Goal: Navigation & Orientation: Find specific page/section

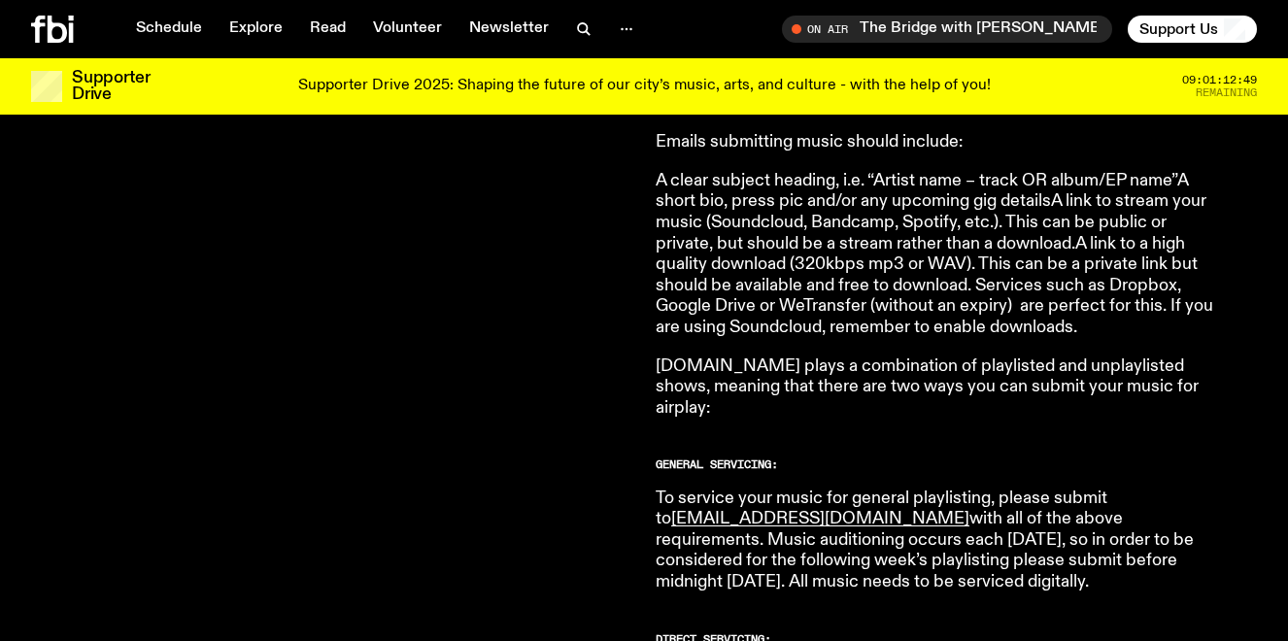
scroll to position [867, 0]
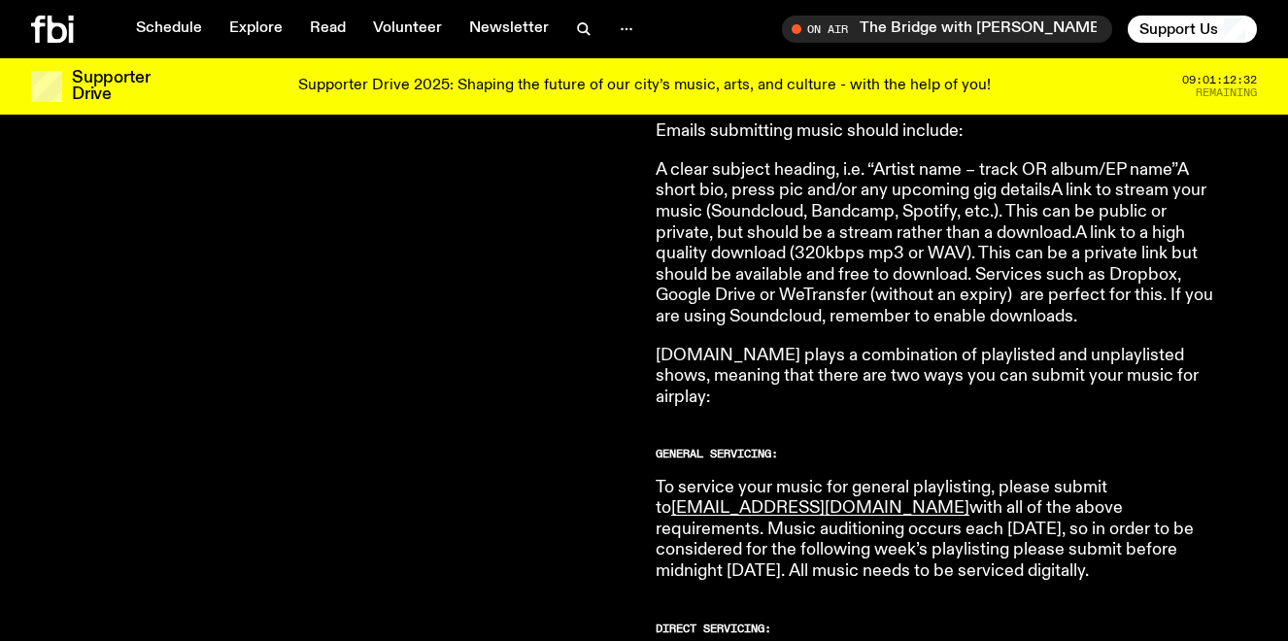
drag, startPoint x: 190, startPoint y: 24, endPoint x: 395, endPoint y: 8, distance: 205.6
click at [0, 0] on div "Schedule Explore Read Volunteer Newsletter On Air The Bridge with [PERSON_NAME]…" at bounding box center [644, 29] width 1288 height 58
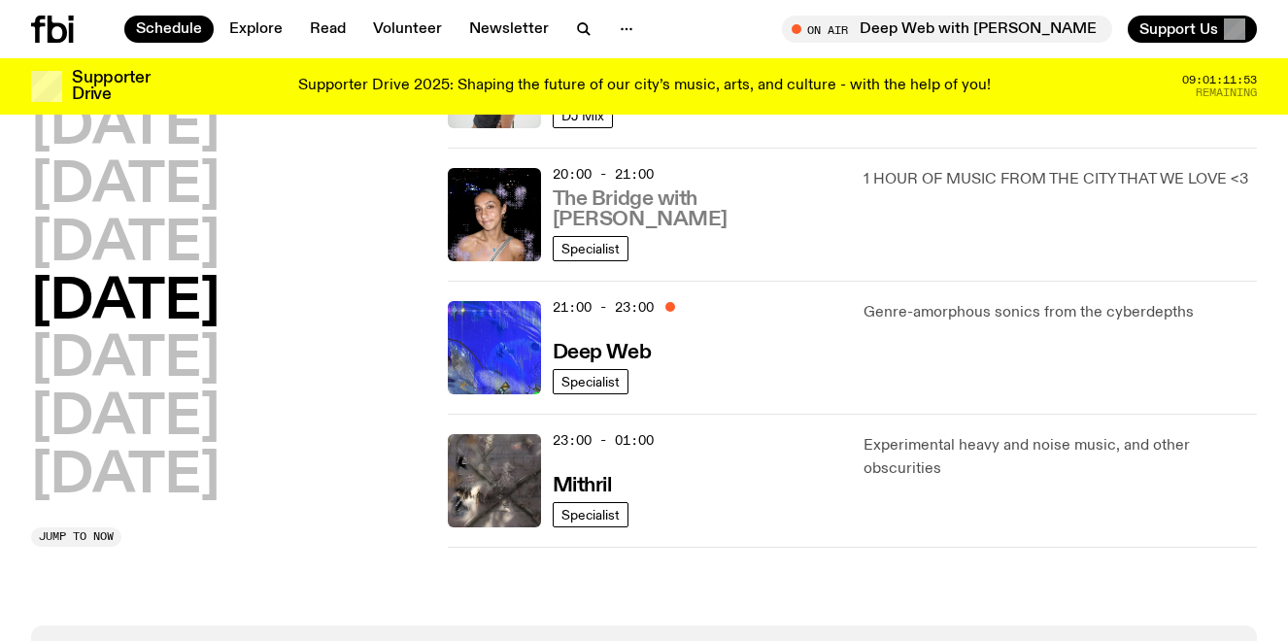
scroll to position [951, 0]
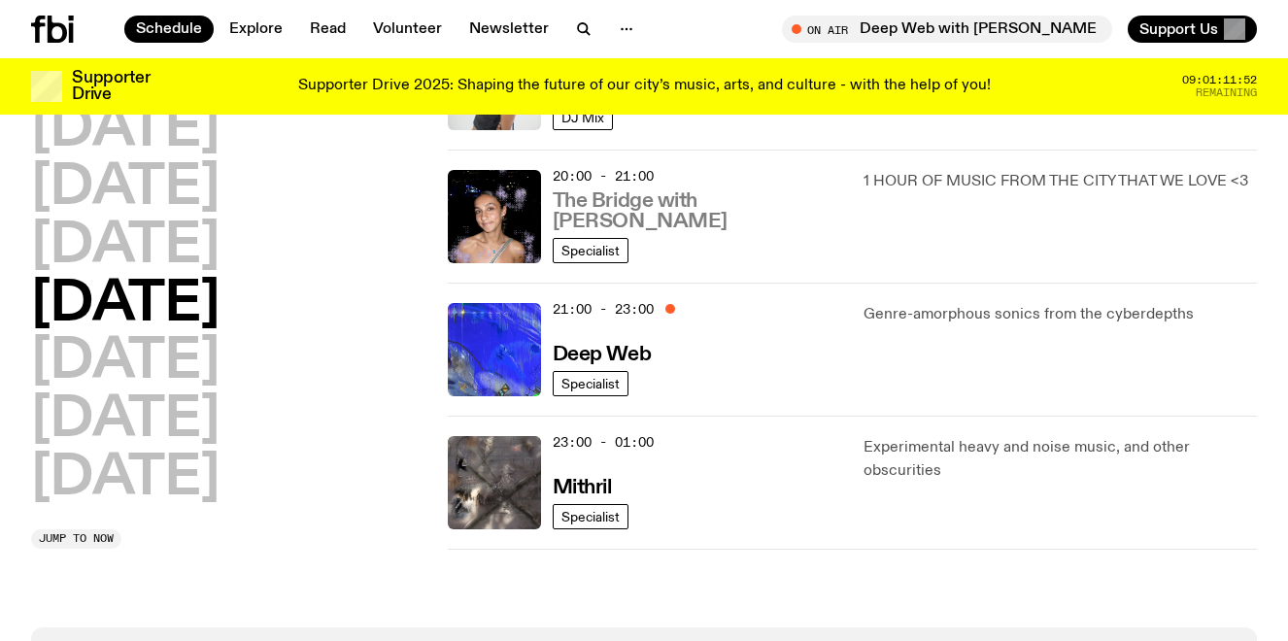
click at [681, 220] on h3 "The Bridge with [PERSON_NAME]" at bounding box center [697, 211] width 288 height 41
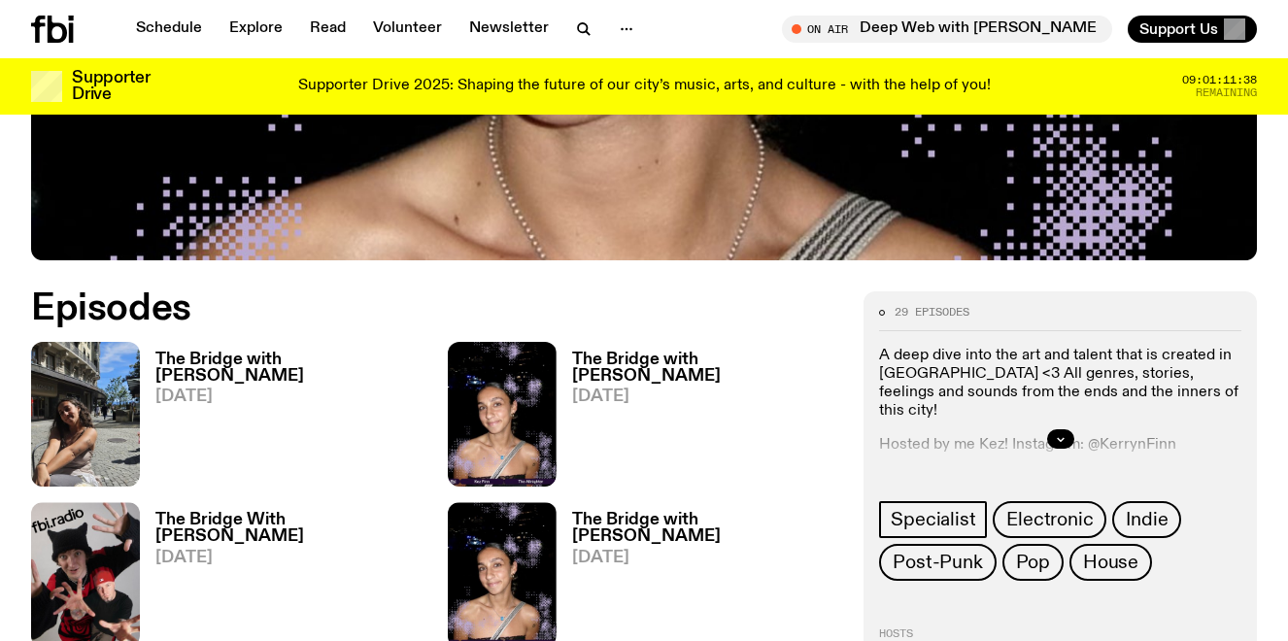
scroll to position [794, 0]
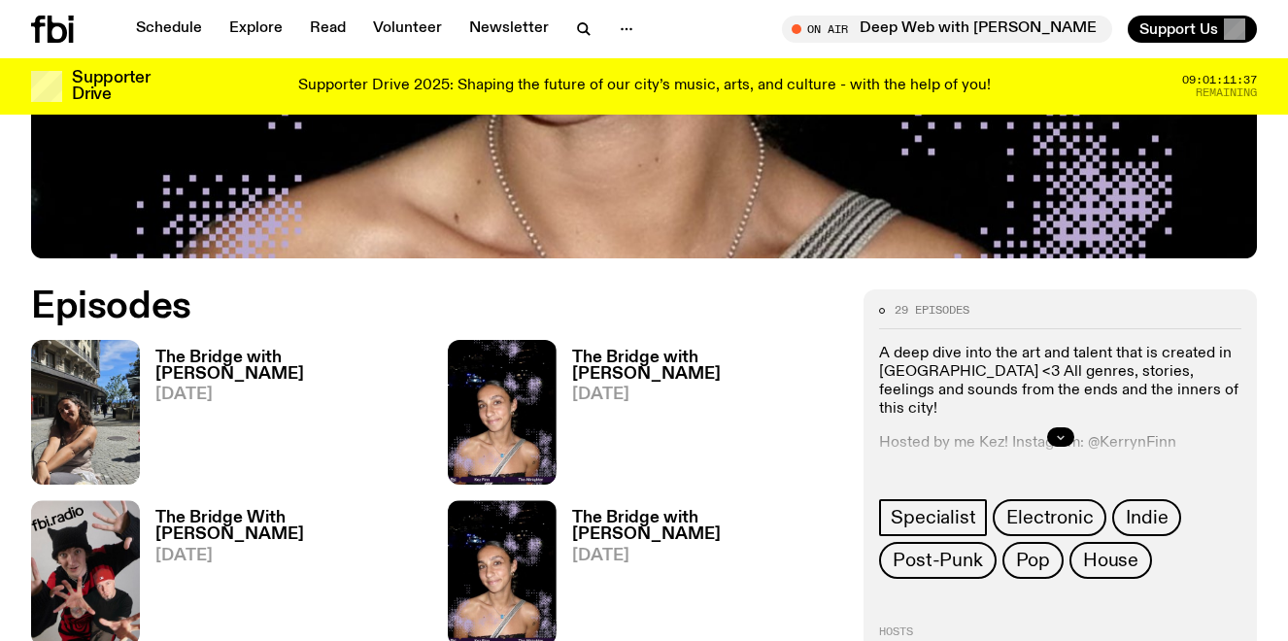
click at [1065, 431] on icon "button" at bounding box center [1061, 437] width 12 height 12
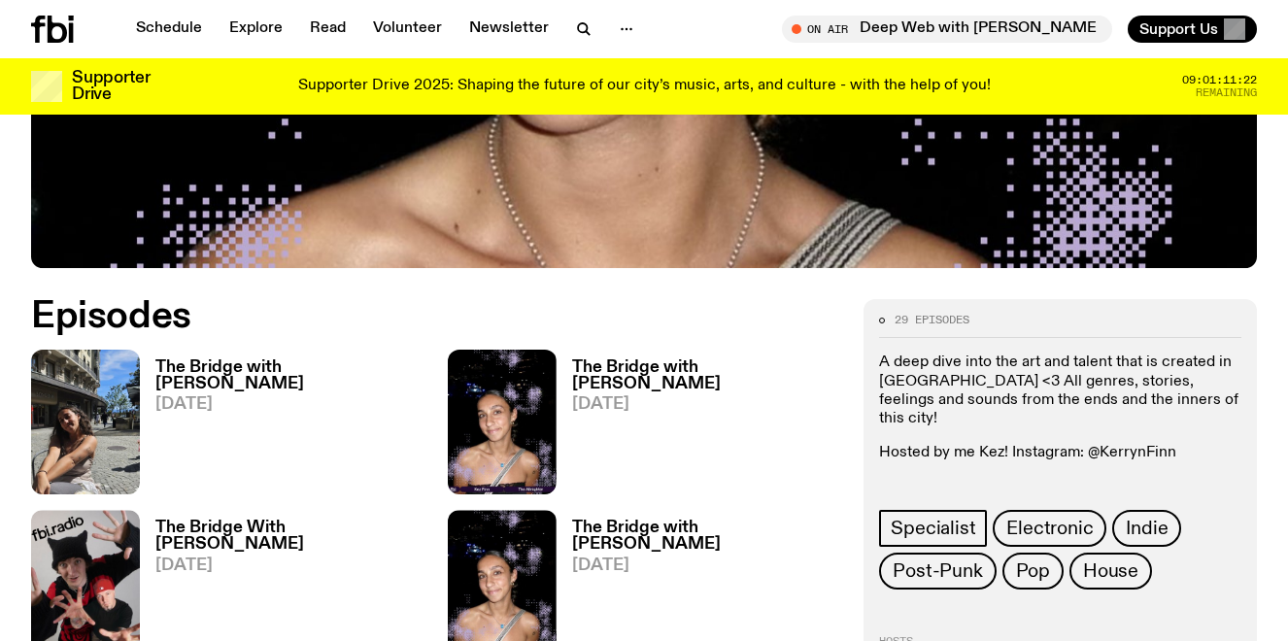
scroll to position [784, 0]
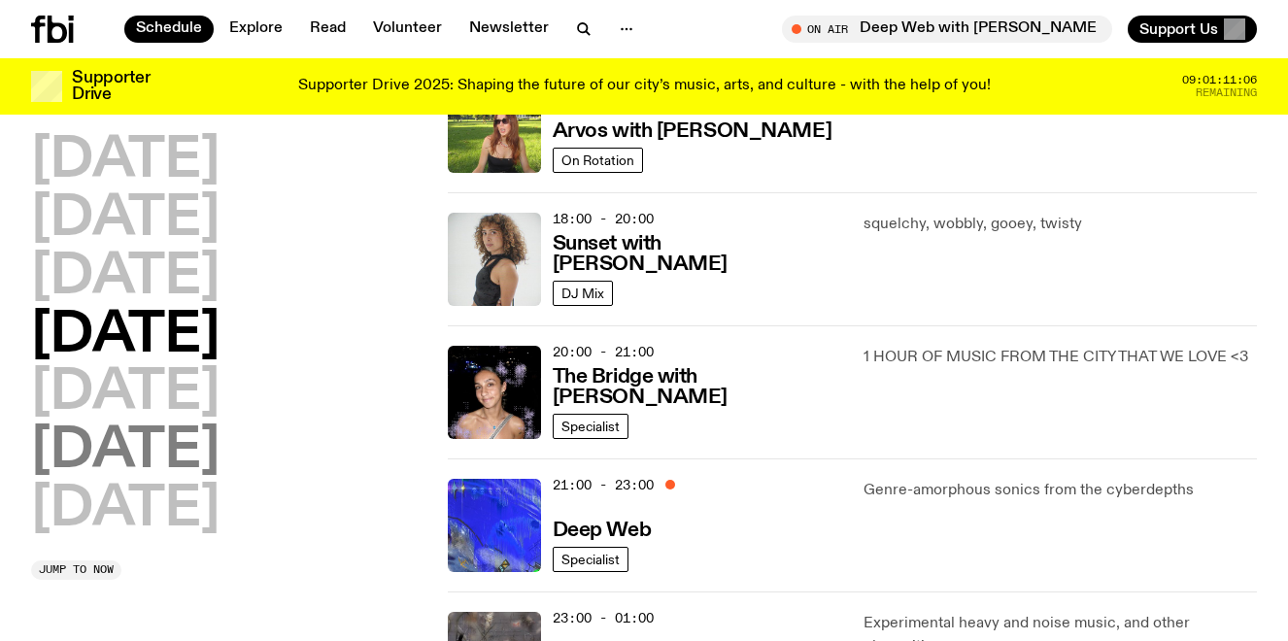
scroll to position [772, 0]
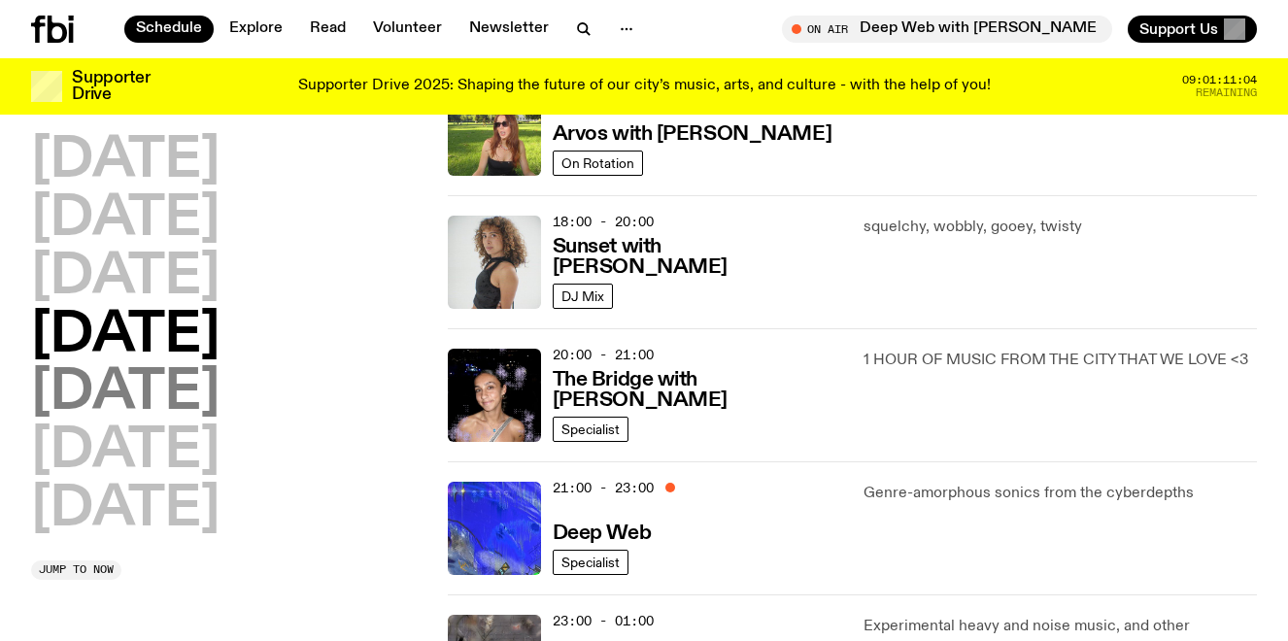
click at [147, 378] on h2 "[DATE]" at bounding box center [125, 393] width 188 height 54
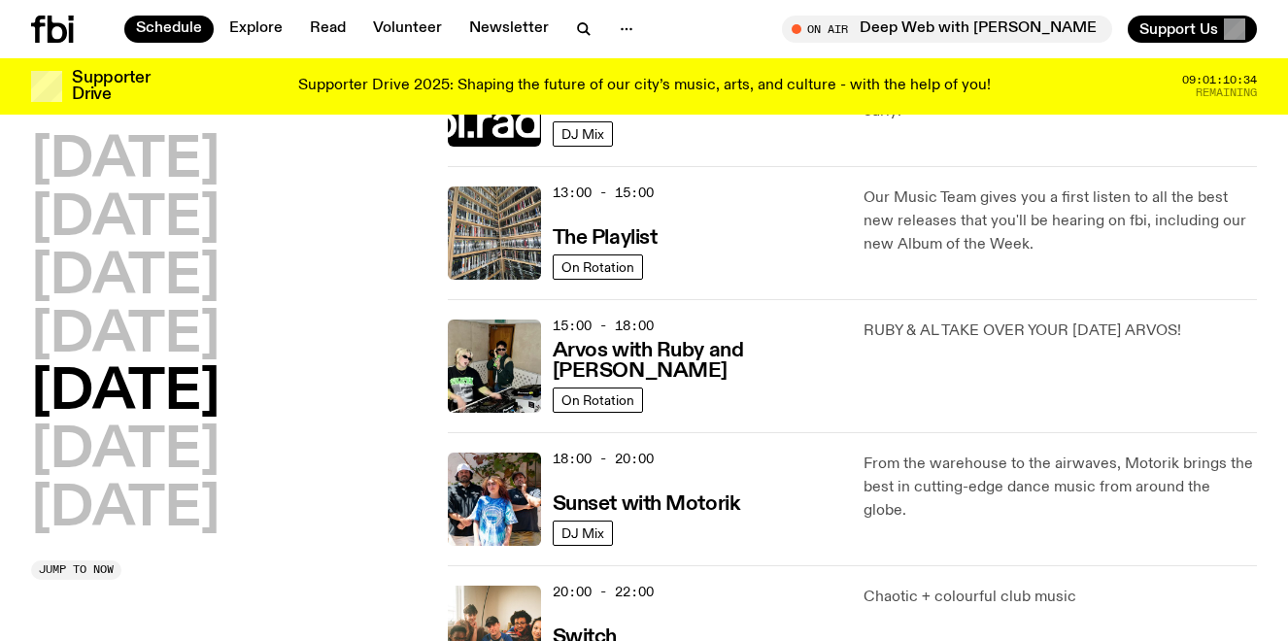
scroll to position [533, 0]
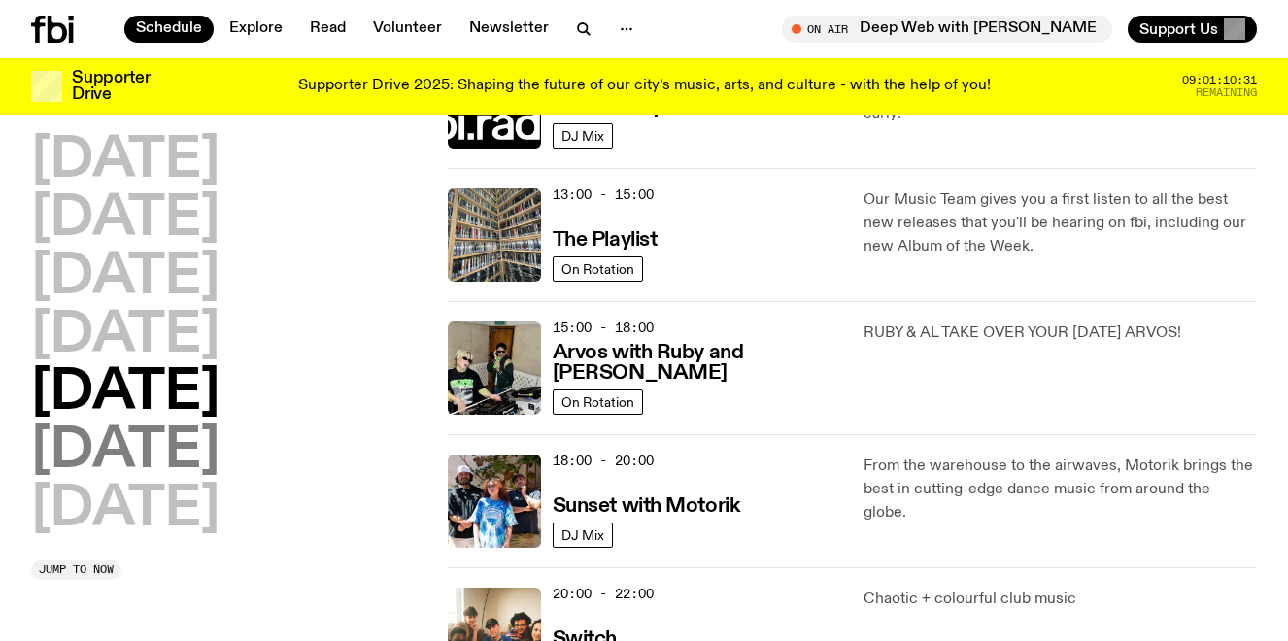
click at [158, 450] on h2 "[DATE]" at bounding box center [125, 451] width 188 height 54
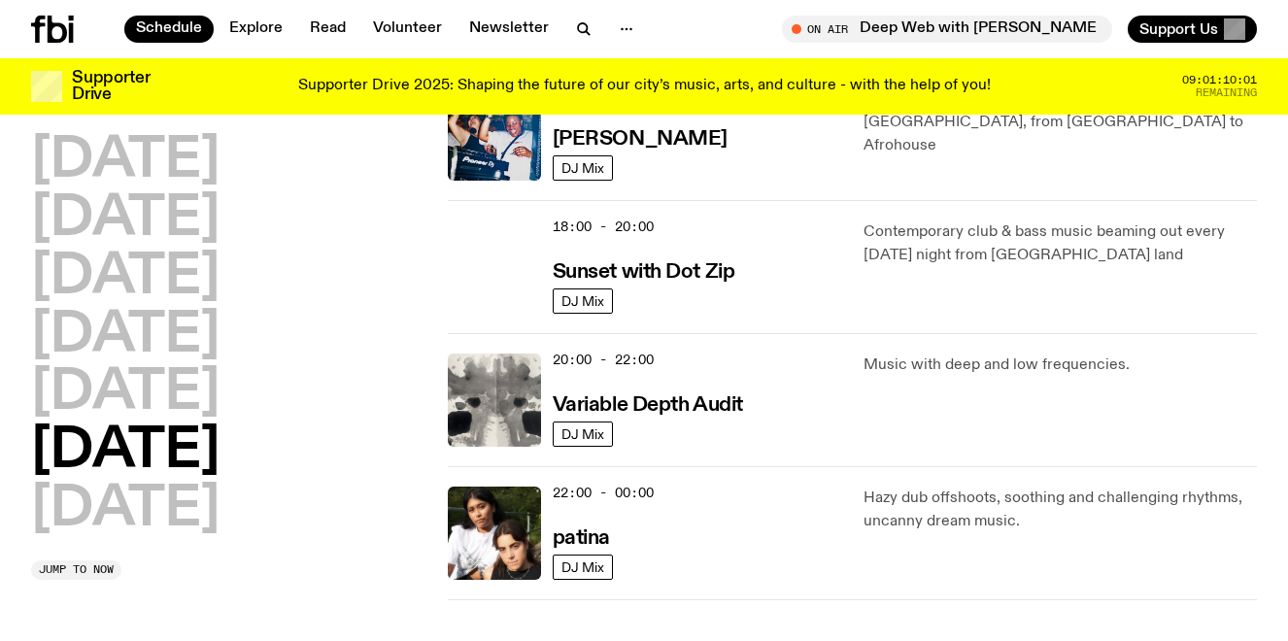
scroll to position [1169, 0]
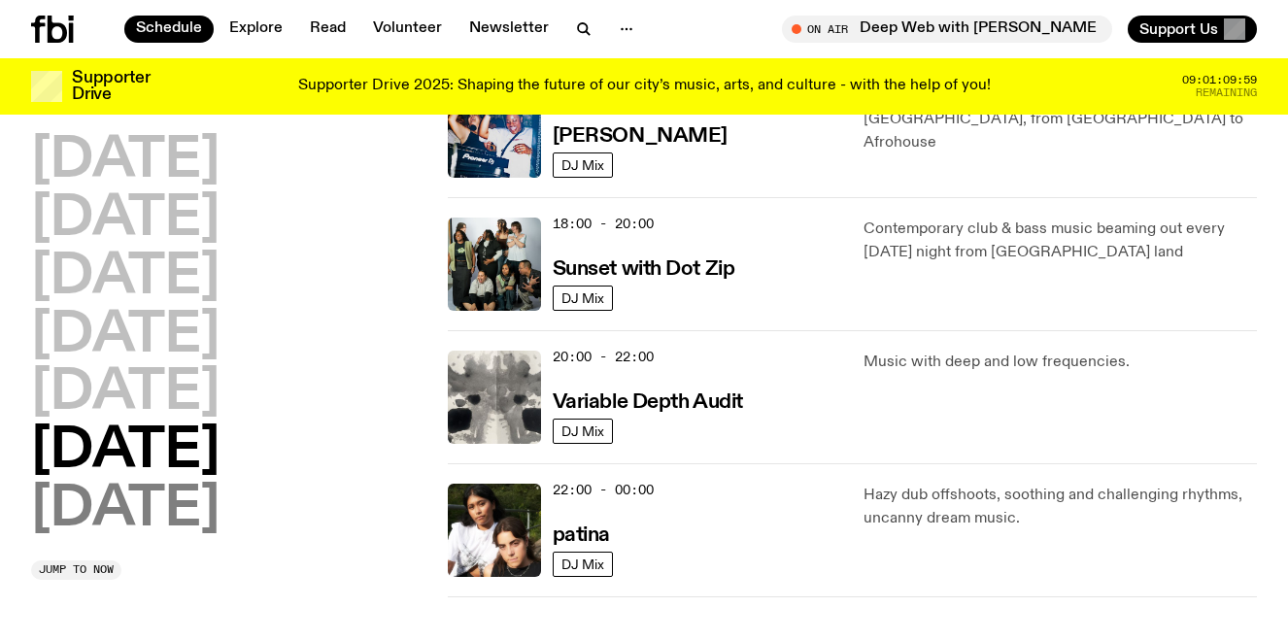
click at [184, 510] on h2 "[DATE]" at bounding box center [125, 510] width 188 height 54
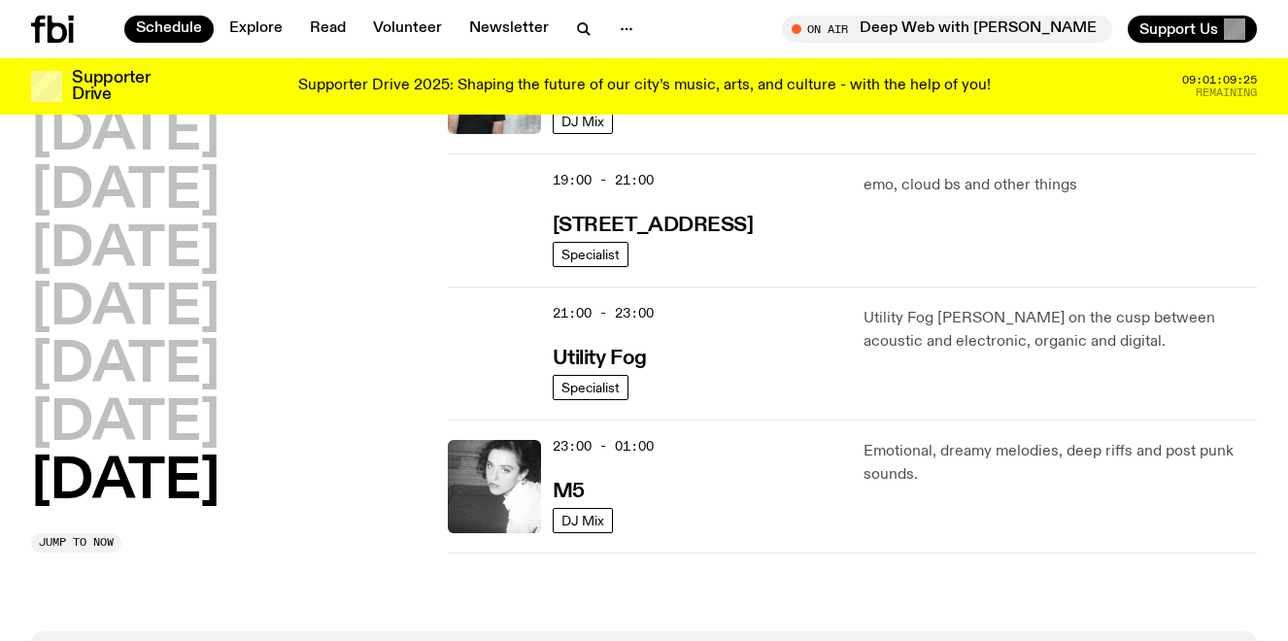
scroll to position [1349, 0]
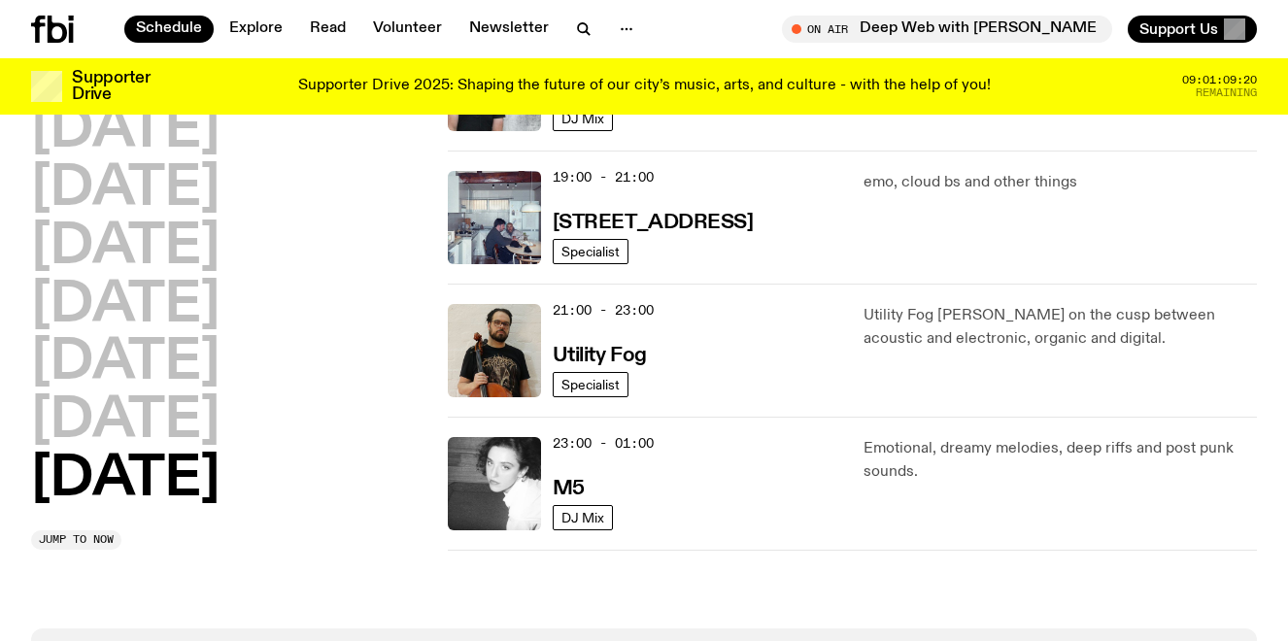
click at [773, 334] on div "21:00 - 23:00 Utility Fog" at bounding box center [697, 350] width 288 height 93
click at [611, 358] on h3 "Utility Fog" at bounding box center [600, 356] width 94 height 20
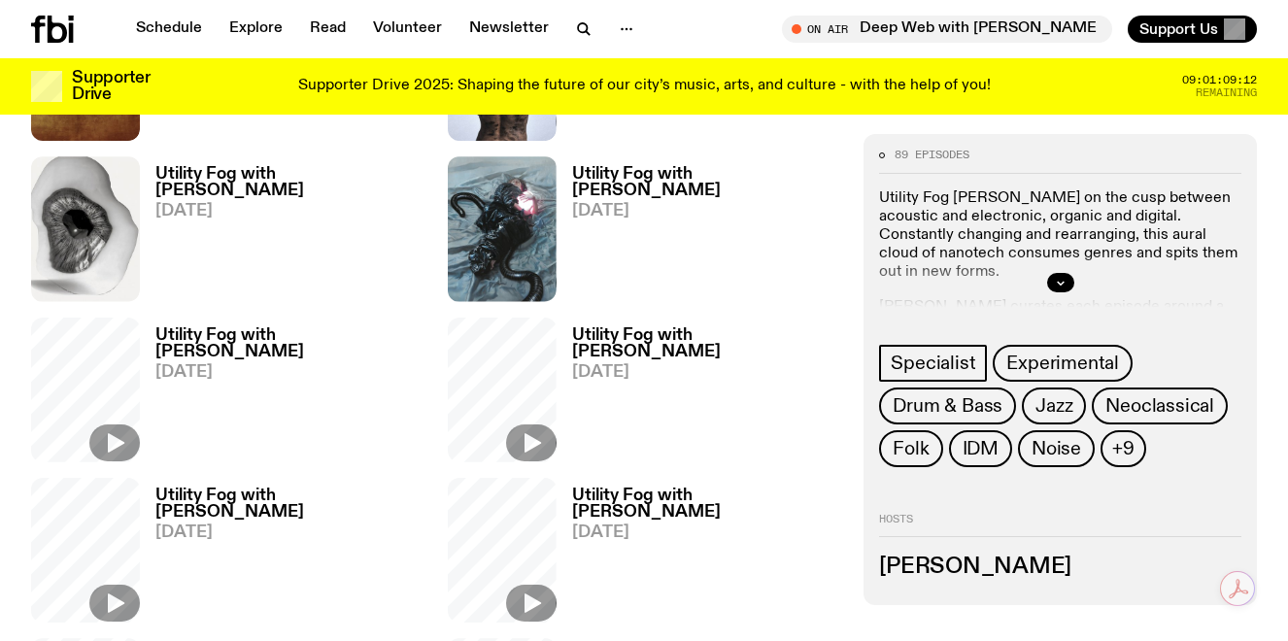
scroll to position [697, 0]
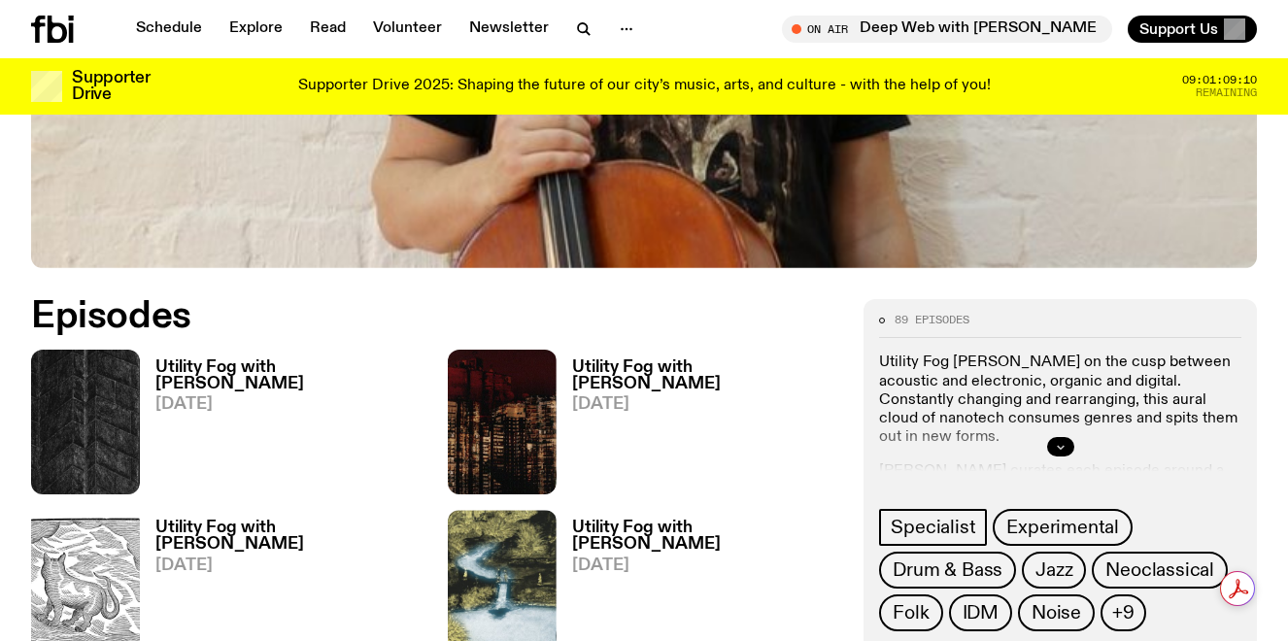
click at [1054, 442] on button "button" at bounding box center [1060, 446] width 27 height 19
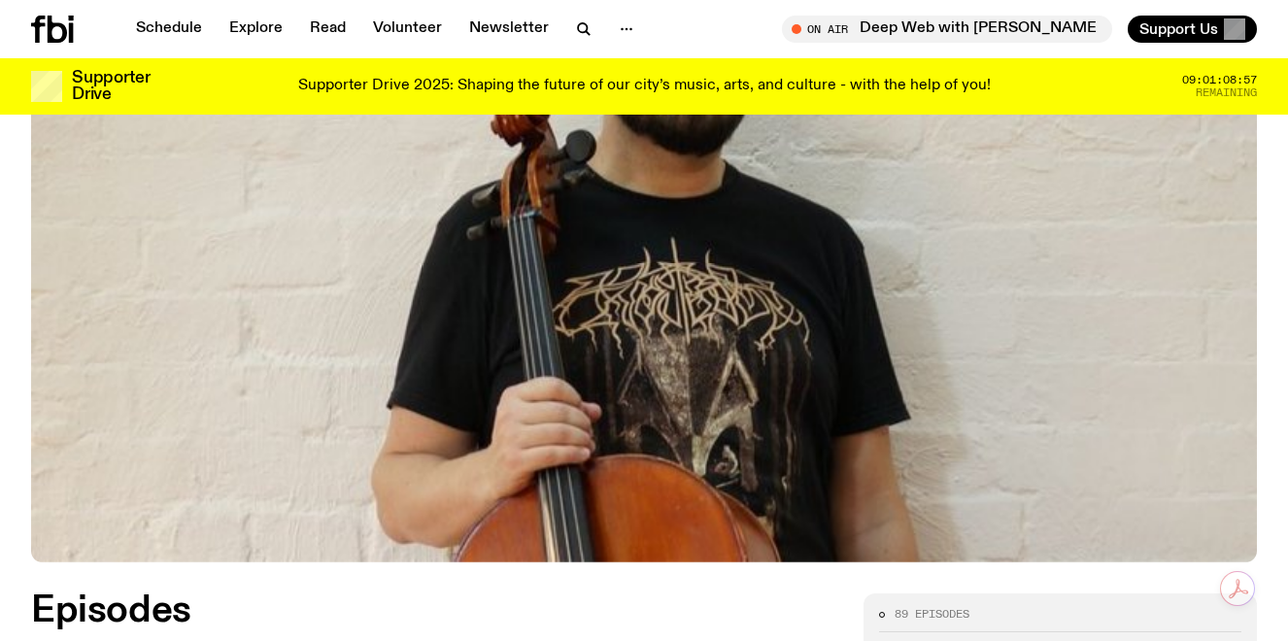
scroll to position [0, 0]
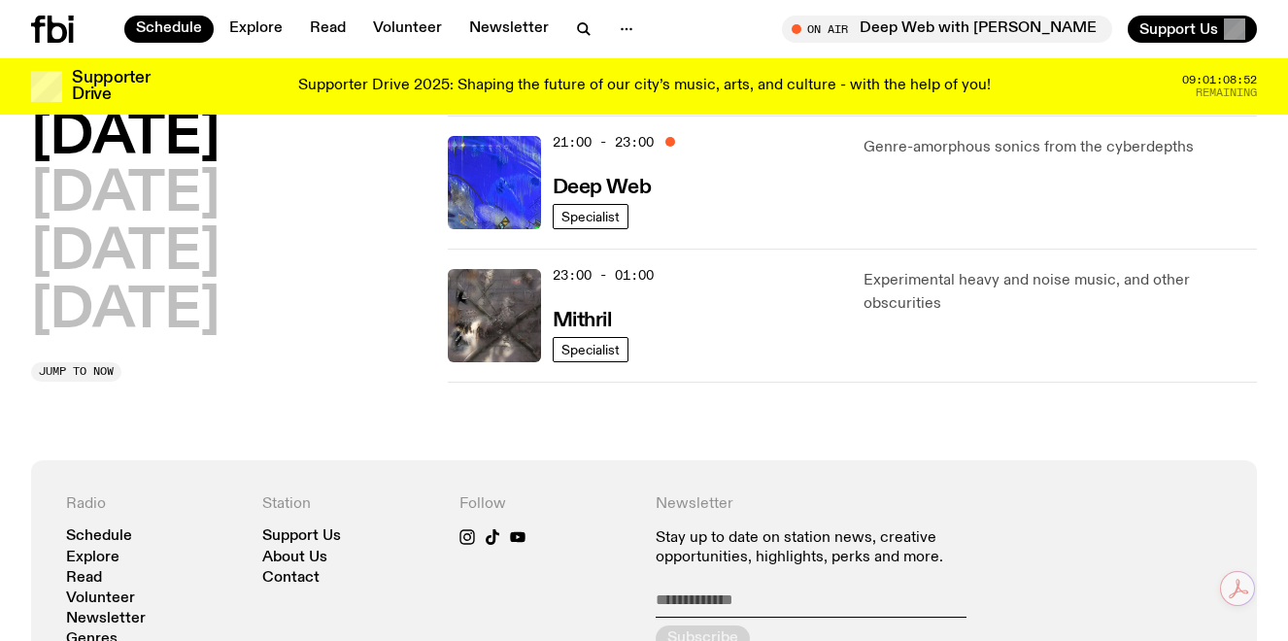
scroll to position [1114, 0]
